Goal: Transaction & Acquisition: Obtain resource

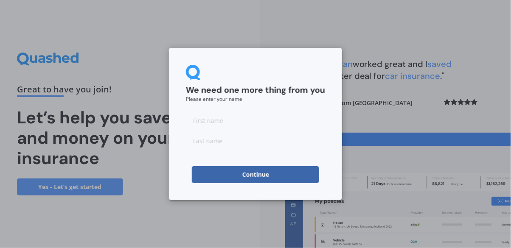
click at [251, 118] on input at bounding box center [255, 120] width 139 height 17
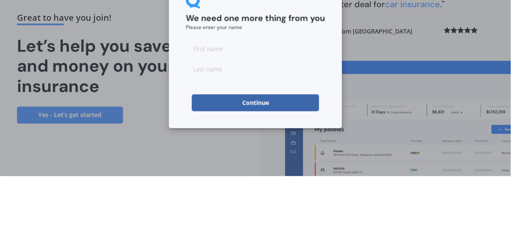
type input "[PERSON_NAME]"
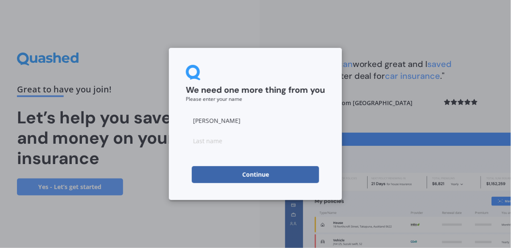
click at [271, 140] on input at bounding box center [255, 140] width 139 height 17
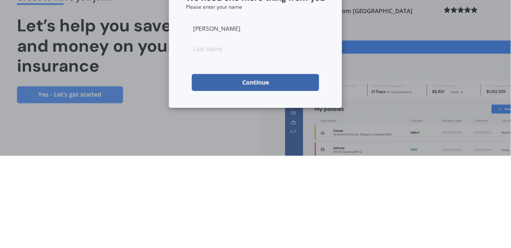
type input "[PERSON_NAME]"
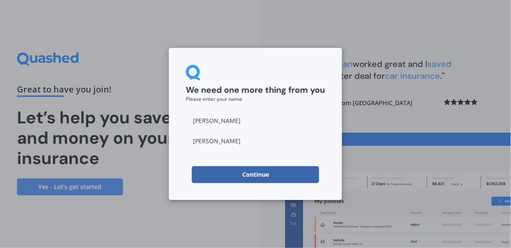
click at [282, 177] on button "Continue" at bounding box center [255, 174] width 127 height 17
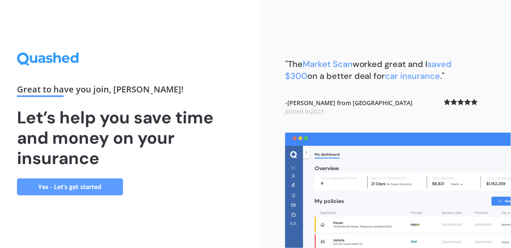
click at [53, 196] on link "Yes - Let’s get started" at bounding box center [70, 187] width 106 height 17
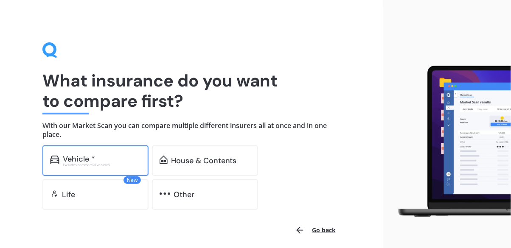
click at [65, 160] on div "Vehicle *" at bounding box center [79, 159] width 32 height 8
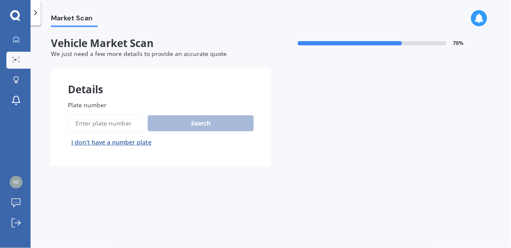
click at [81, 121] on input "Plate number" at bounding box center [106, 124] width 76 height 18
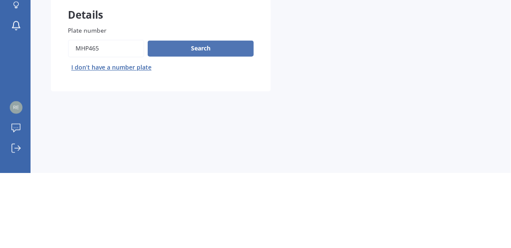
type input "MHP465"
click at [207, 124] on button "Search" at bounding box center [201, 123] width 106 height 16
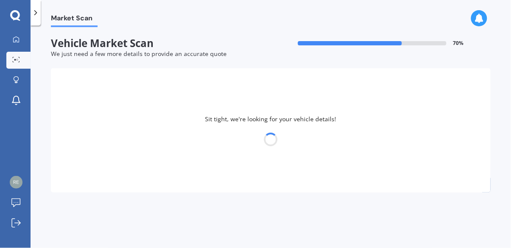
select select "HYUNDAI"
select select "IONIQ"
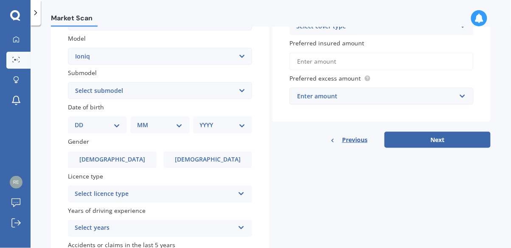
scroll to position [211, 0]
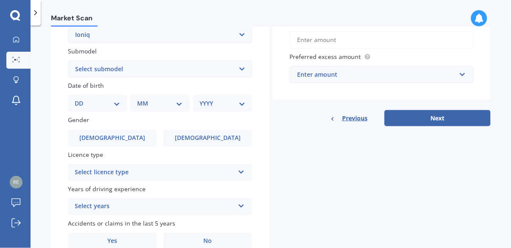
click at [112, 106] on select "DD 01 02 03 04 05 06 07 08 09 10 11 12 13 14 15 16 17 18 19 20 21 22 23 24 25 2…" at bounding box center [97, 103] width 45 height 9
select select "08"
click at [81, 99] on select "DD 01 02 03 04 05 06 07 08 09 10 11 12 13 14 15 16 17 18 19 20 21 22 23 24 25 2…" at bounding box center [97, 103] width 45 height 9
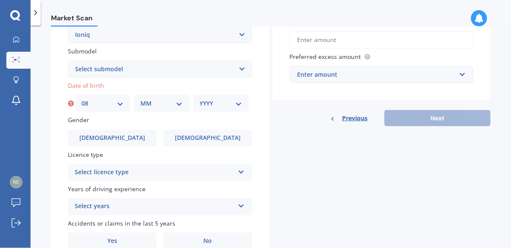
click at [181, 106] on select "MM 01 02 03 04 05 06 07 08 09 10 11 12" at bounding box center [161, 103] width 42 height 9
select select "05"
click at [140, 99] on select "MM 01 02 03 04 05 06 07 08 09 10 11 12" at bounding box center [161, 103] width 42 height 9
click at [238, 104] on select "YYYY 2025 2024 2023 2022 2021 2020 2019 2018 2017 2016 2015 2014 2013 2012 2011…" at bounding box center [221, 103] width 42 height 9
select select "1969"
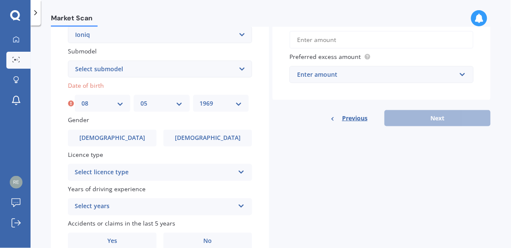
click at [200, 99] on select "YYYY 2025 2024 2023 2022 2021 2020 2019 2018 2017 2016 2015 2014 2013 2012 2011…" at bounding box center [221, 103] width 42 height 9
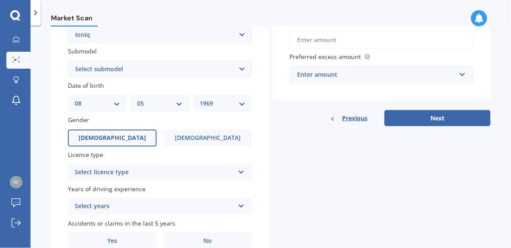
click at [96, 133] on label "Male" at bounding box center [112, 138] width 89 height 17
click at [0, 0] on input "Male" at bounding box center [0, 0] width 0 height 0
click at [241, 172] on icon at bounding box center [241, 171] width 7 height 6
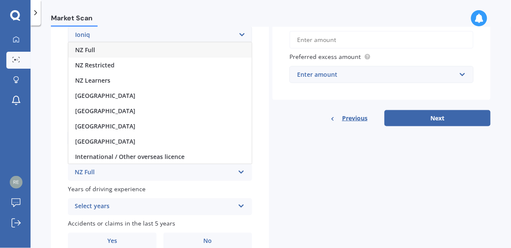
click at [79, 52] on span "NZ Full" at bounding box center [85, 50] width 20 height 8
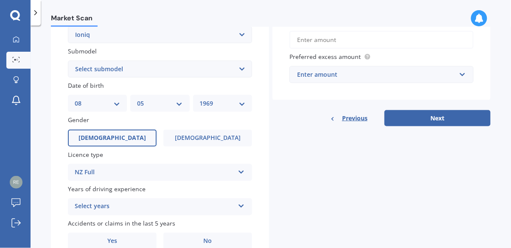
click at [240, 208] on icon at bounding box center [241, 205] width 7 height 6
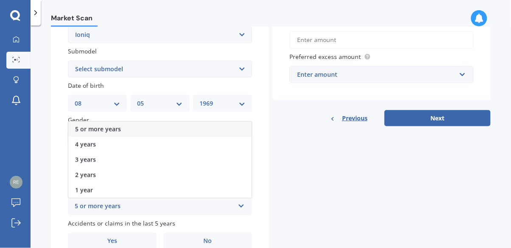
click at [83, 131] on span "5 or more years" at bounding box center [98, 129] width 46 height 8
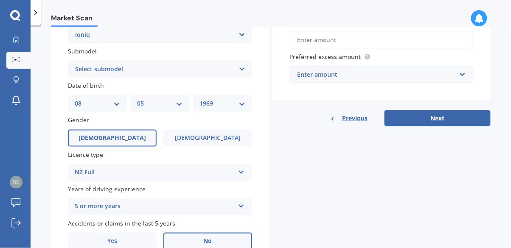
click at [210, 240] on span "No" at bounding box center [208, 241] width 8 height 7
click at [0, 0] on input "No" at bounding box center [0, 0] width 0 height 0
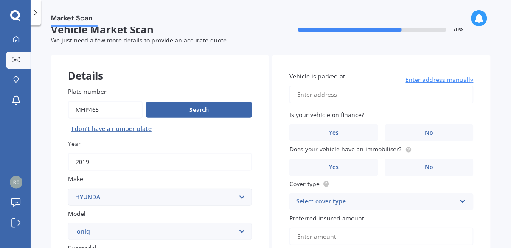
scroll to position [12, 0]
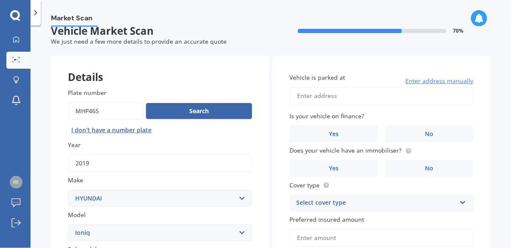
click at [352, 95] on input "Vehicle is parked at" at bounding box center [381, 96] width 184 height 18
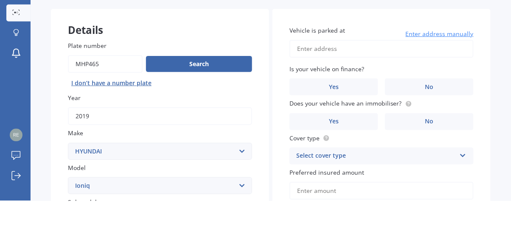
type input "12 Jacques WayChristchurch Broomfield 8042"
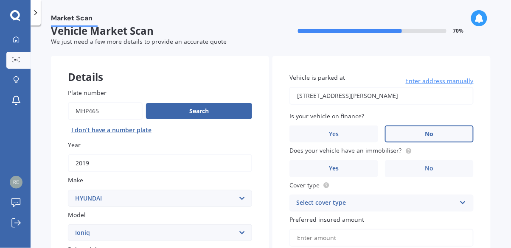
click at [430, 134] on span "No" at bounding box center [429, 134] width 8 height 7
click at [0, 0] on input "No" at bounding box center [0, 0] width 0 height 0
click at [344, 167] on label "Yes" at bounding box center [333, 168] width 89 height 17
click at [0, 0] on input "Yes" at bounding box center [0, 0] width 0 height 0
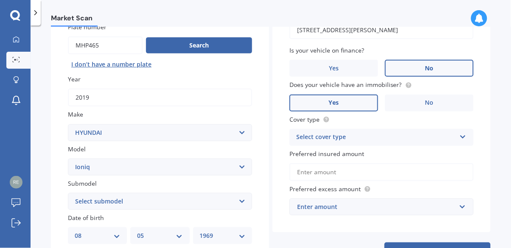
scroll to position [79, 0]
click at [461, 138] on div "Select cover type Comprehensive Third Party, Fire & Theft Third Party" at bounding box center [381, 137] width 184 height 17
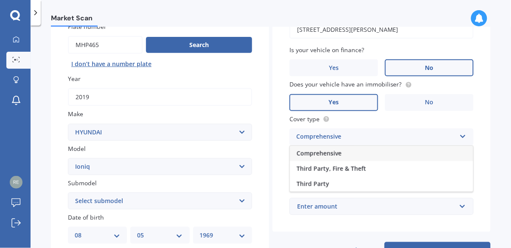
click at [357, 153] on div "Comprehensive" at bounding box center [381, 153] width 183 height 15
click at [411, 172] on input "Preferred insured amount" at bounding box center [381, 172] width 184 height 18
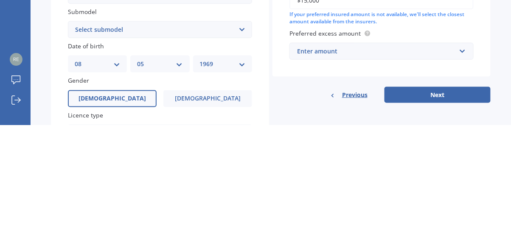
scroll to position [129, 0]
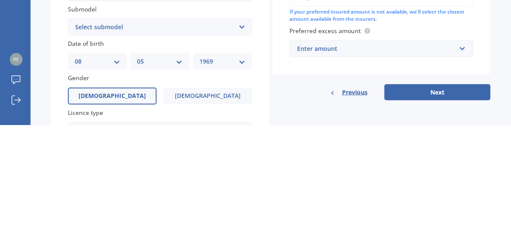
type input "$15,000"
click at [459, 171] on input "text" at bounding box center [378, 172] width 177 height 16
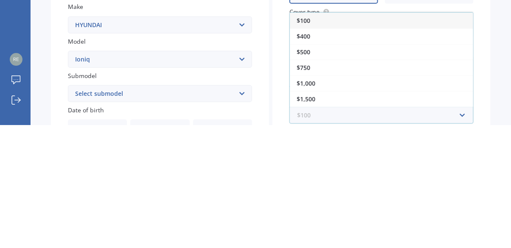
scroll to position [73, 0]
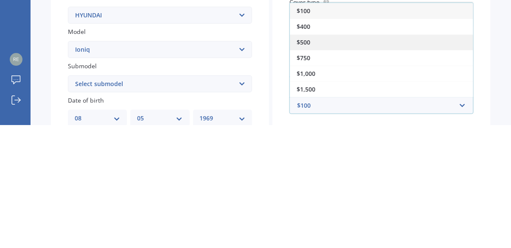
click at [315, 166] on div "$500" at bounding box center [381, 165] width 183 height 16
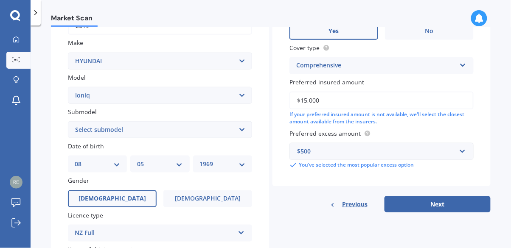
scroll to position [150, 0]
click at [446, 197] on button "Next" at bounding box center [438, 205] width 106 height 16
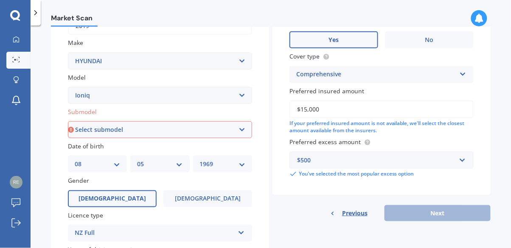
click at [242, 121] on select "Select submodel 1.6 Hybrid 1.6 Hybrid Elite Electric" at bounding box center [160, 129] width 184 height 17
select select "1.6 HYBRID"
click at [68, 121] on select "Select submodel 1.6 Hybrid 1.6 Hybrid Elite Electric" at bounding box center [160, 129] width 184 height 17
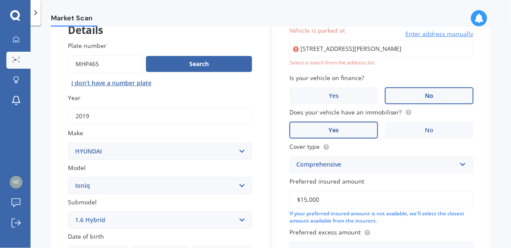
scroll to position [58, 0]
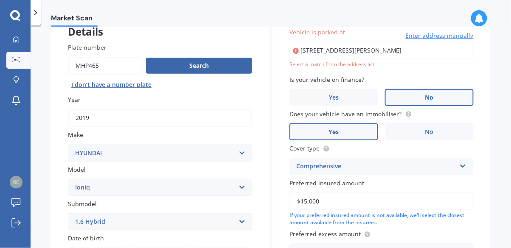
click at [282, 61] on div "Vehicle is parked at 12 Jacques WayChristchurch Broomfield 8042 Enter address m…" at bounding box center [381, 149] width 218 height 277
click at [264, 75] on div "Plate number Search I don’t have a number plate Year 2019 Make Select make AC A…" at bounding box center [160, 223] width 218 height 394
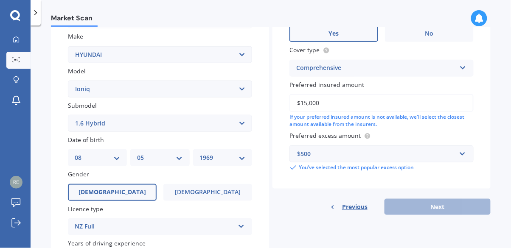
scroll to position [157, 0]
click at [451, 199] on div "Previous Next" at bounding box center [381, 207] width 218 height 16
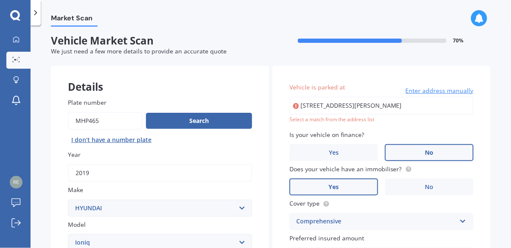
scroll to position [6, 0]
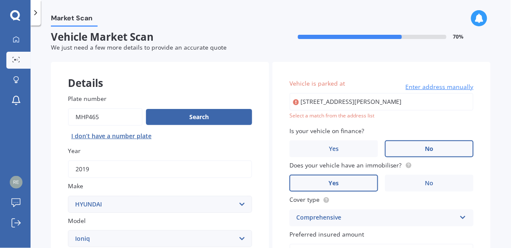
click at [436, 101] on input "12 Jacques WayChristchurch Broomfield 8042" at bounding box center [381, 102] width 184 height 18
type input "12 Jacques Way, Yaldhurst, Christchurch 8042"
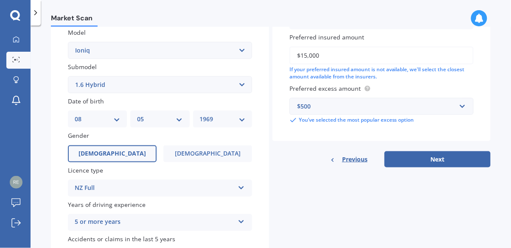
scroll to position [211, 0]
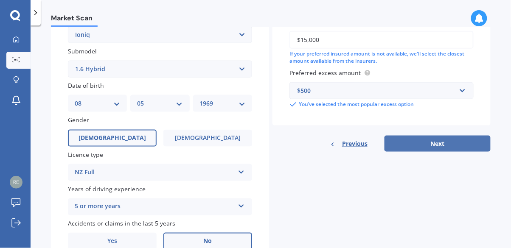
click at [449, 145] on button "Next" at bounding box center [438, 144] width 106 height 16
select select "08"
select select "05"
select select "1969"
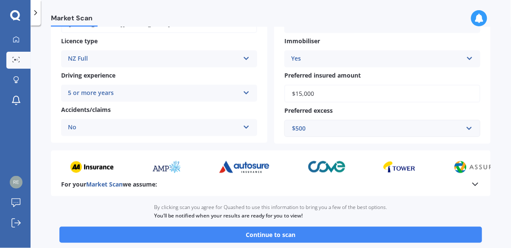
scroll to position [149, 0]
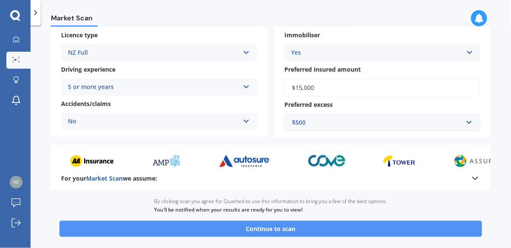
click at [306, 227] on button "Continue to scan" at bounding box center [270, 229] width 423 height 16
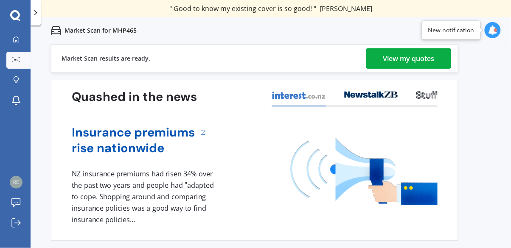
click at [411, 60] on div "View my quotes" at bounding box center [408, 58] width 51 height 20
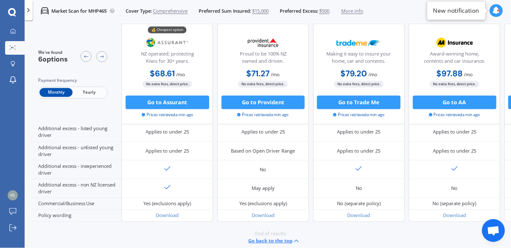
scroll to position [452, 0]
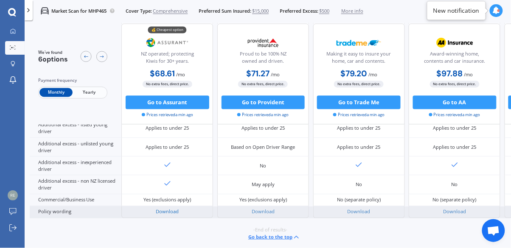
click at [171, 209] on link "Download" at bounding box center [167, 212] width 23 height 6
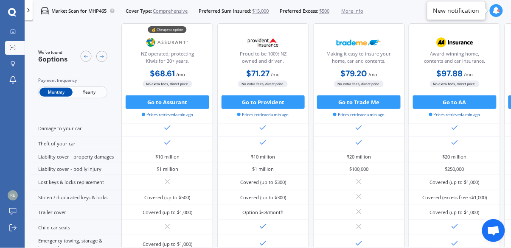
scroll to position [0, 0]
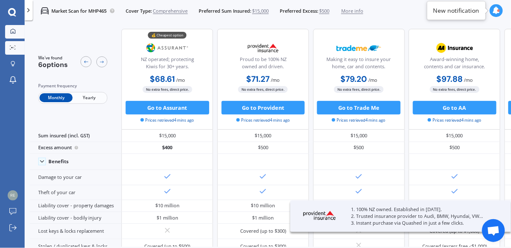
click at [14, 29] on icon at bounding box center [13, 31] width 6 height 6
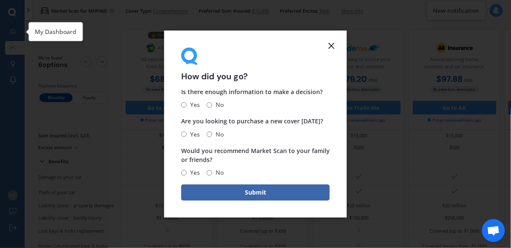
click at [509, 9] on div "How did you go? Is there enough information to make a decision? Yes No Are you …" at bounding box center [255, 124] width 511 height 248
click at [335, 45] on icon at bounding box center [331, 46] width 10 height 10
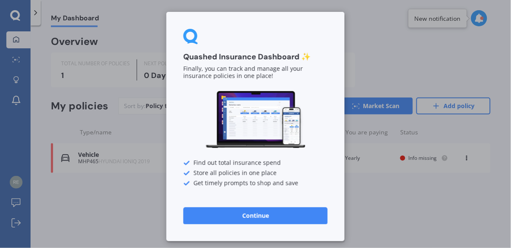
click at [300, 220] on button "Continue" at bounding box center [255, 216] width 144 height 17
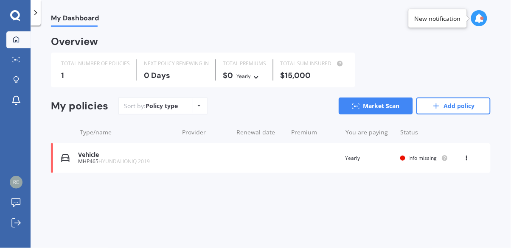
click at [17, 20] on icon at bounding box center [16, 19] width 7 height 3
click at [36, 8] on icon at bounding box center [35, 12] width 8 height 8
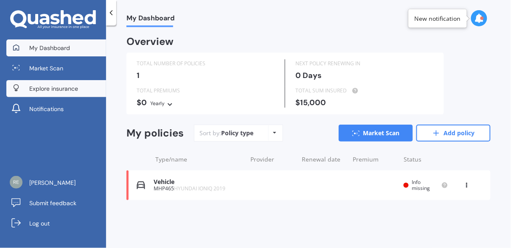
click at [38, 87] on span "Explore insurance" at bounding box center [53, 88] width 49 height 8
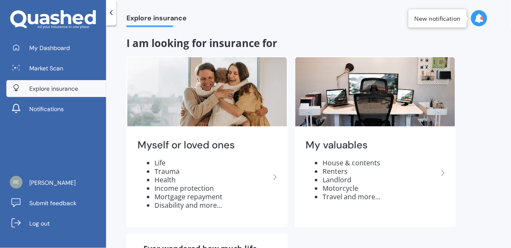
click at [46, 17] on icon at bounding box center [44, 19] width 10 height 11
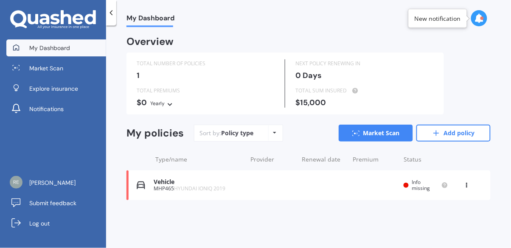
click at [274, 132] on icon at bounding box center [274, 132] width 3 height 5
click at [316, 133] on div "Sort by: Policy type Policy type Alphabetical Date added Renewing next Market S…" at bounding box center [342, 133] width 297 height 17
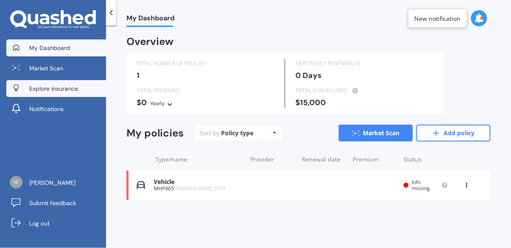
click at [40, 87] on span "Explore insurance" at bounding box center [53, 88] width 49 height 8
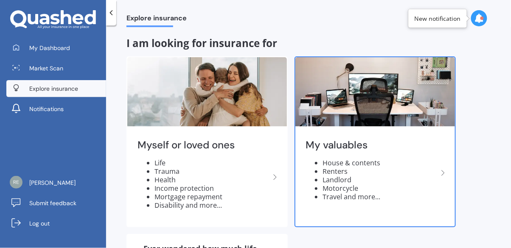
click at [445, 170] on icon at bounding box center [443, 173] width 10 height 10
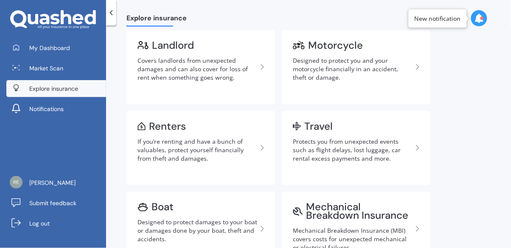
scroll to position [216, 0]
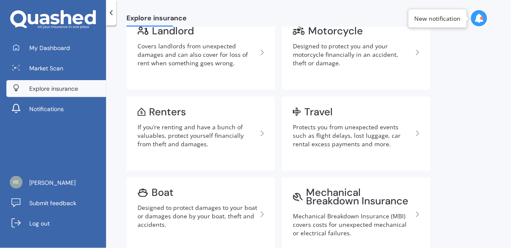
click at [35, 87] on span "Explore insurance" at bounding box center [53, 88] width 49 height 8
